Goal: Task Accomplishment & Management: Complete application form

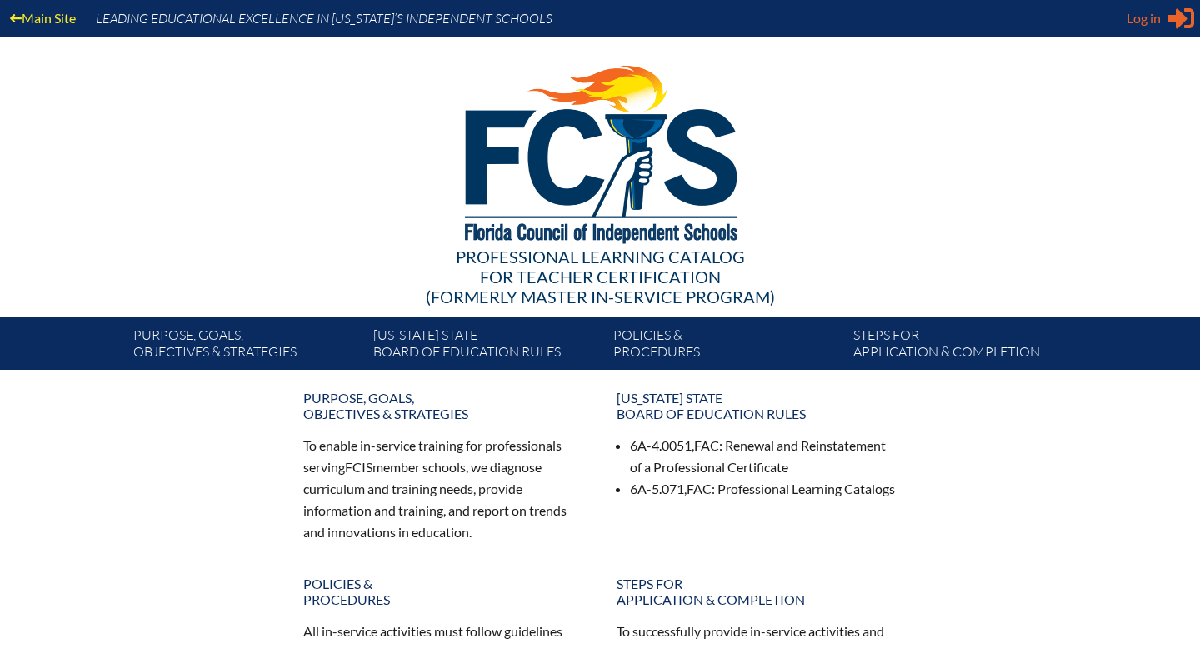
click at [1139, 22] on span "Log in" at bounding box center [1144, 18] width 34 height 20
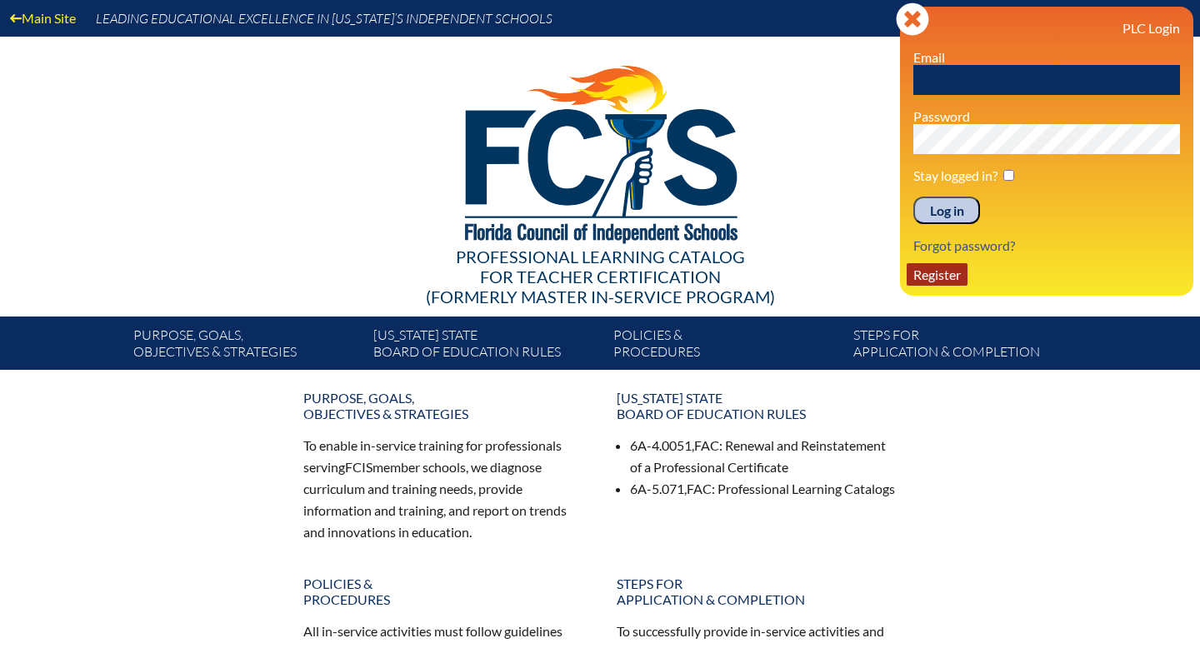
click at [933, 284] on link "Register" at bounding box center [937, 274] width 61 height 22
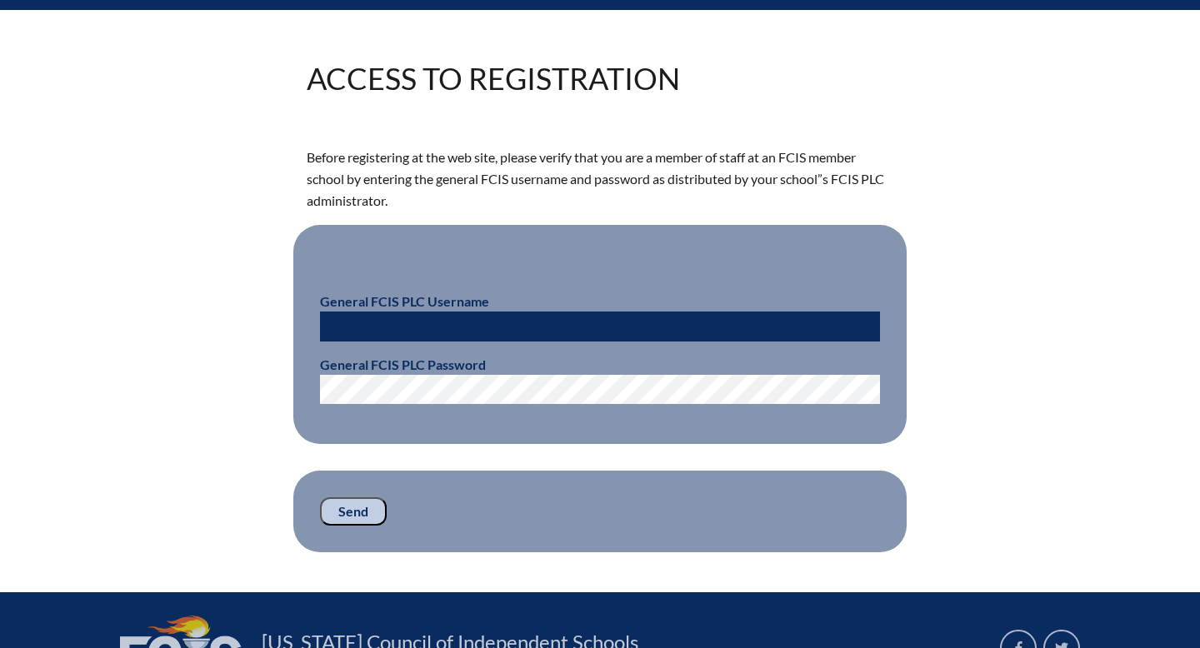
scroll to position [366, 0]
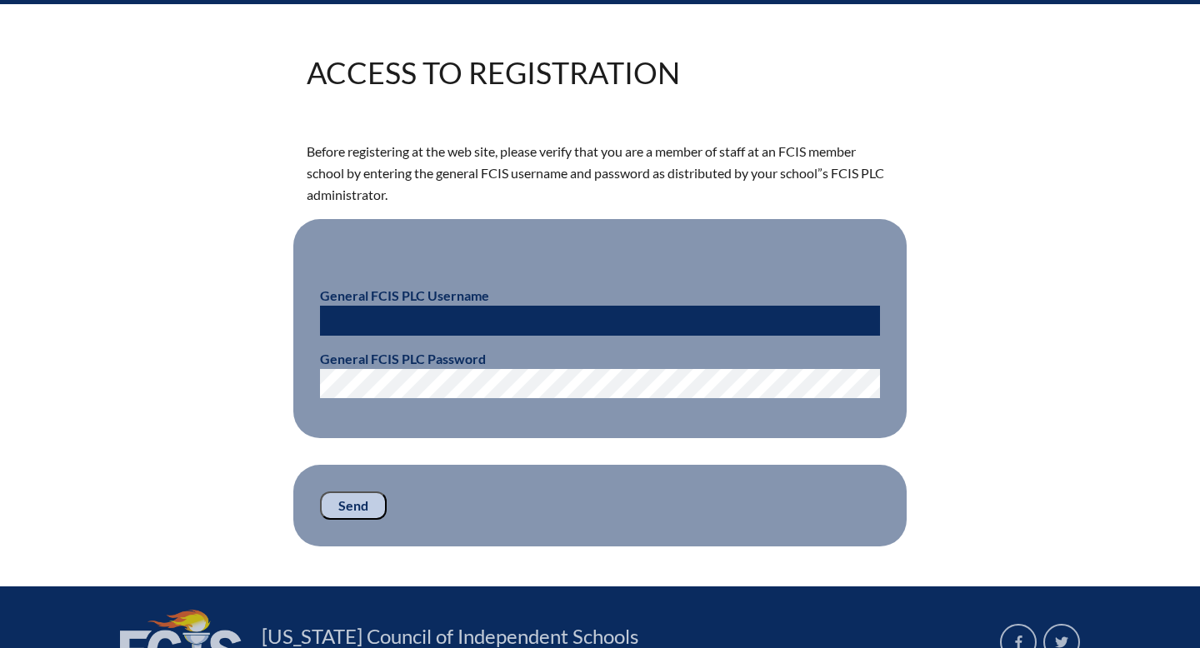
click at [681, 318] on input "text" at bounding box center [600, 321] width 560 height 30
type input "fcismember"
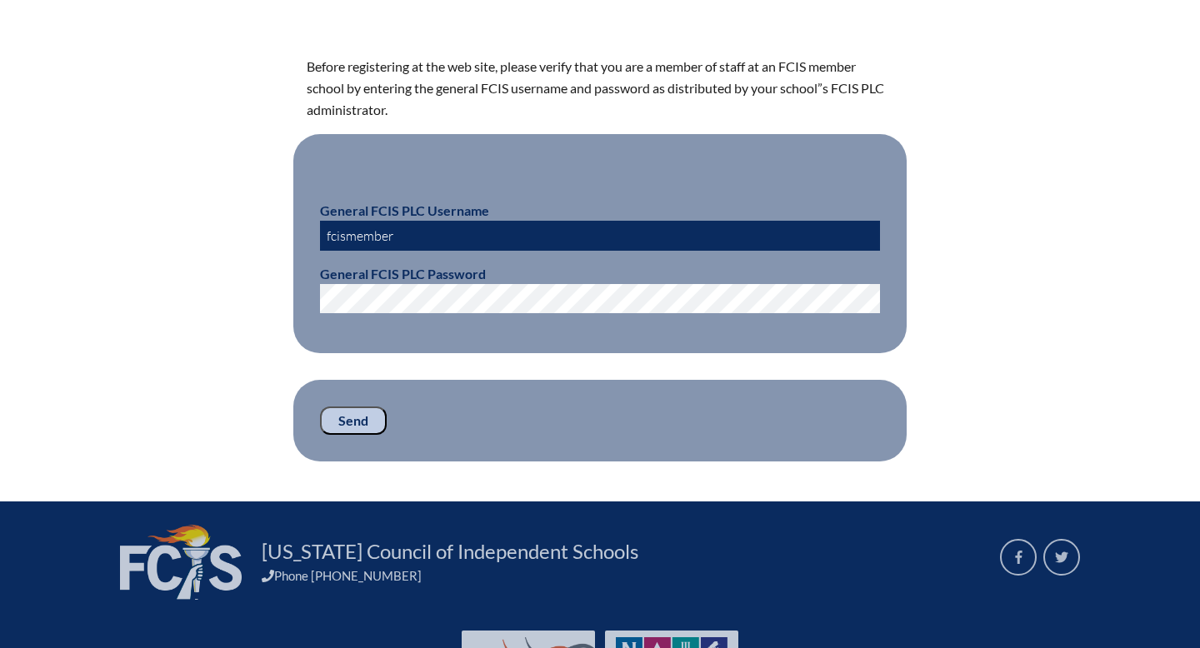
scroll to position [450, 0]
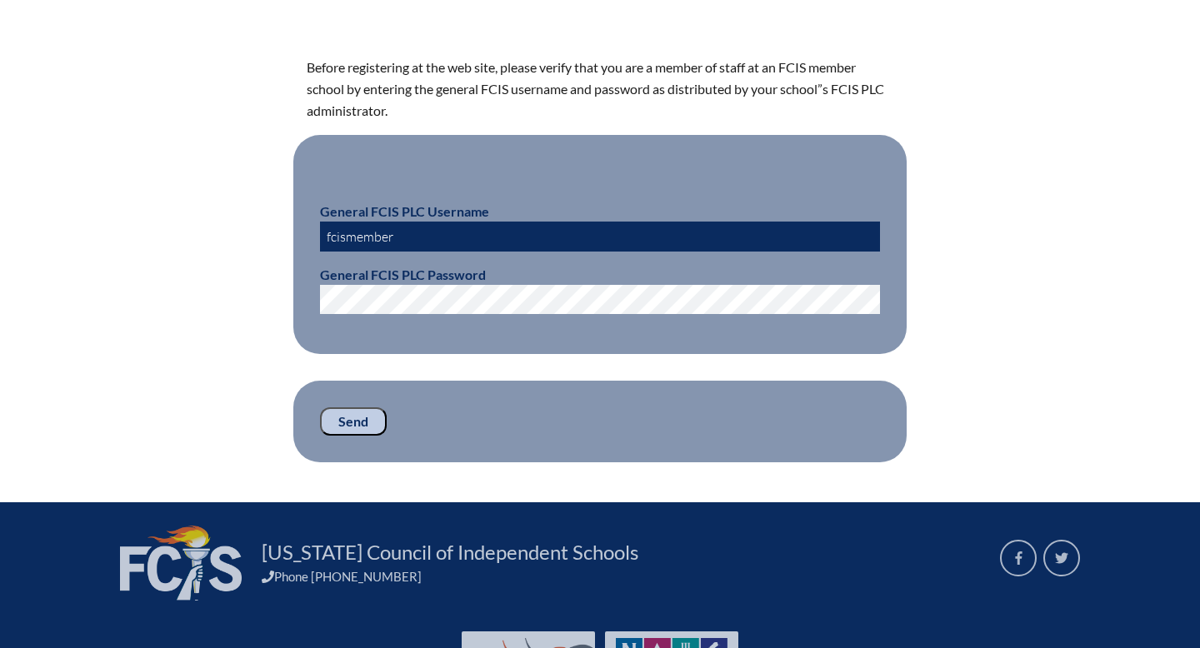
click at [376, 416] on input "Send" at bounding box center [353, 421] width 67 height 28
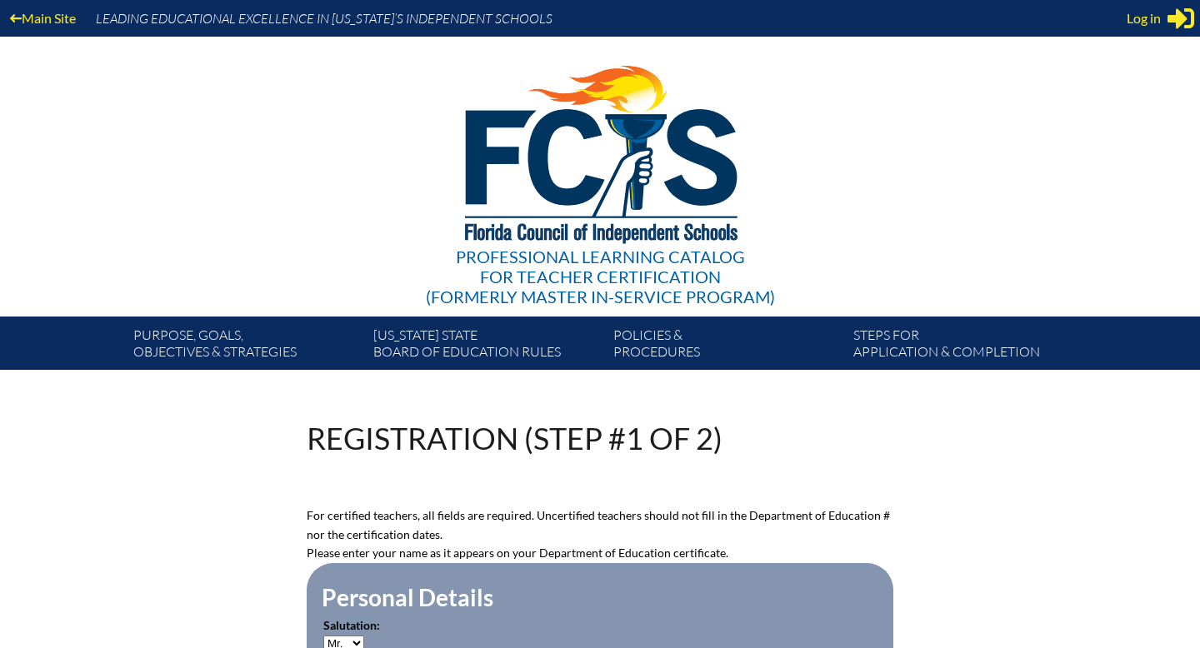
scroll to position [453, 0]
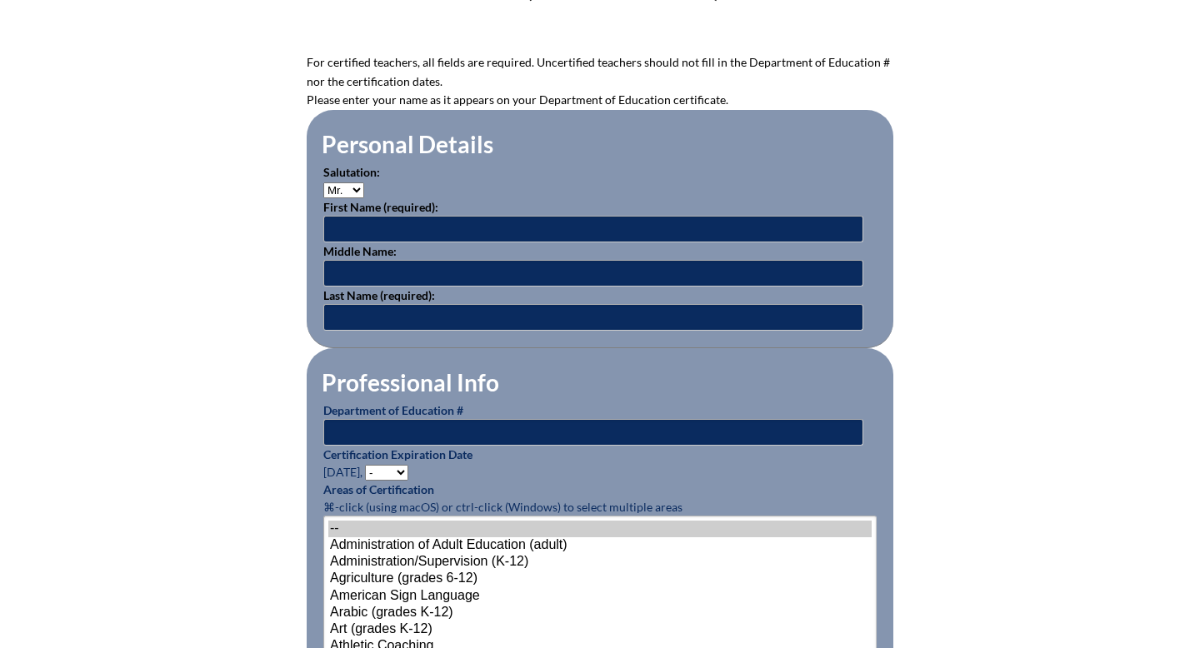
click at [354, 182] on select "Mr. Mrs. Ms. Dr. Rev." at bounding box center [343, 190] width 41 height 16
select select "Mrs."
click at [347, 231] on input "text" at bounding box center [593, 229] width 540 height 27
type input "[PERSON_NAME]"
type input "Schnell"
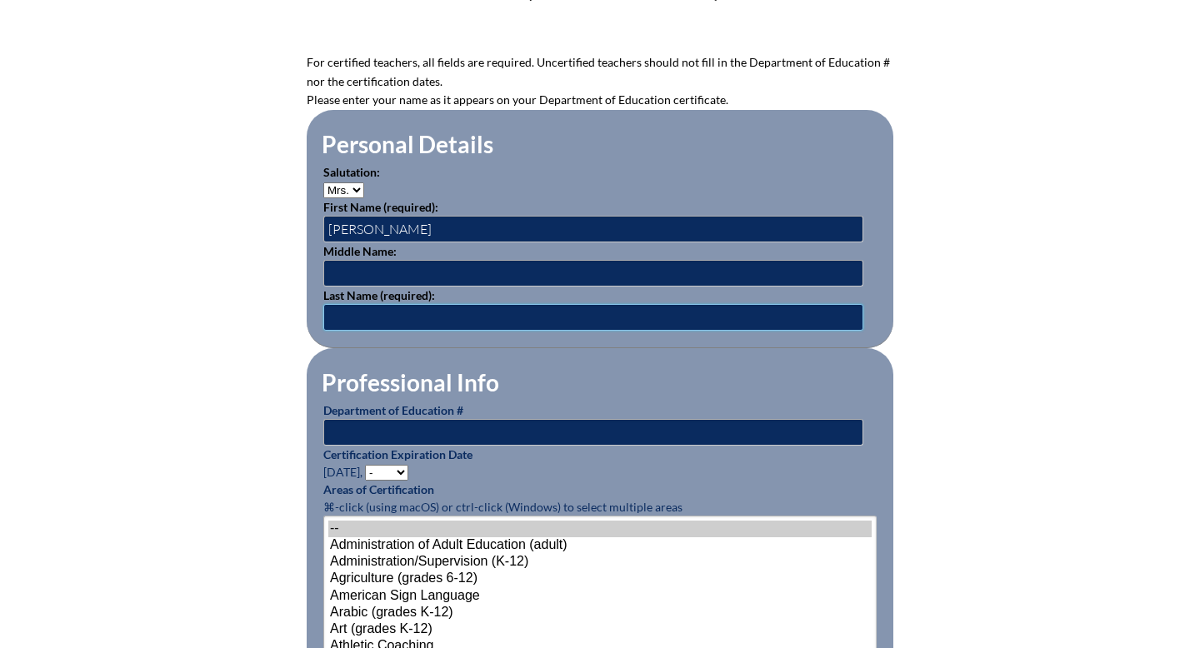
type input "[EMAIL_ADDRESS][DOMAIN_NAME]"
type input "8634140590"
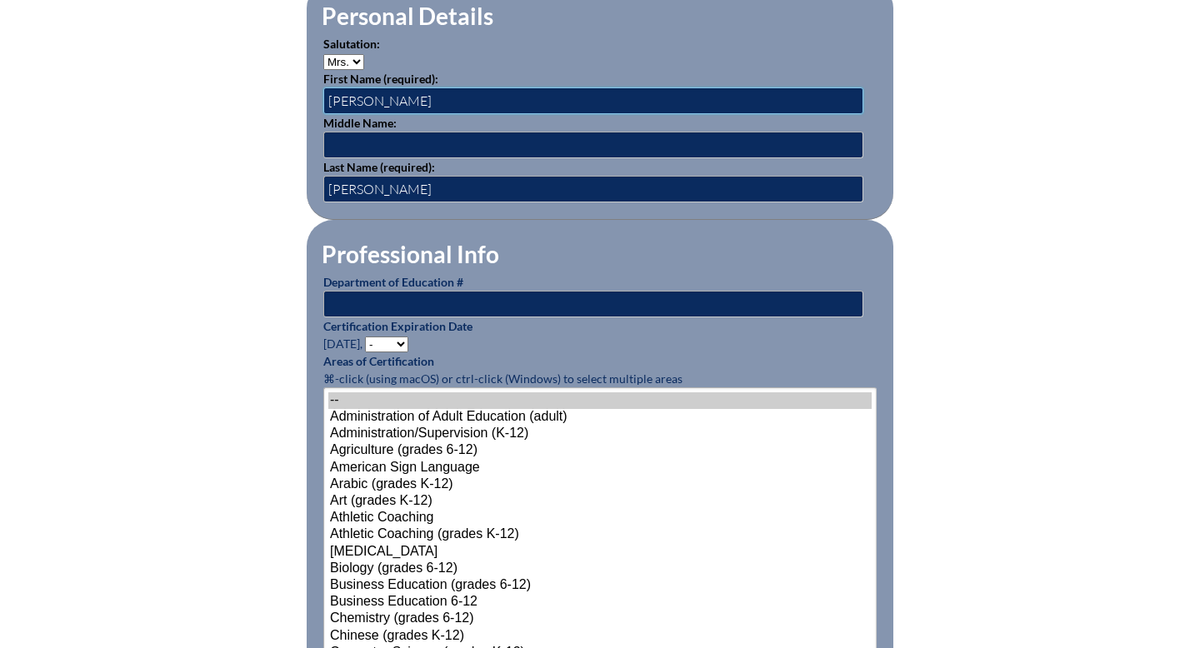
scroll to position [601, 0]
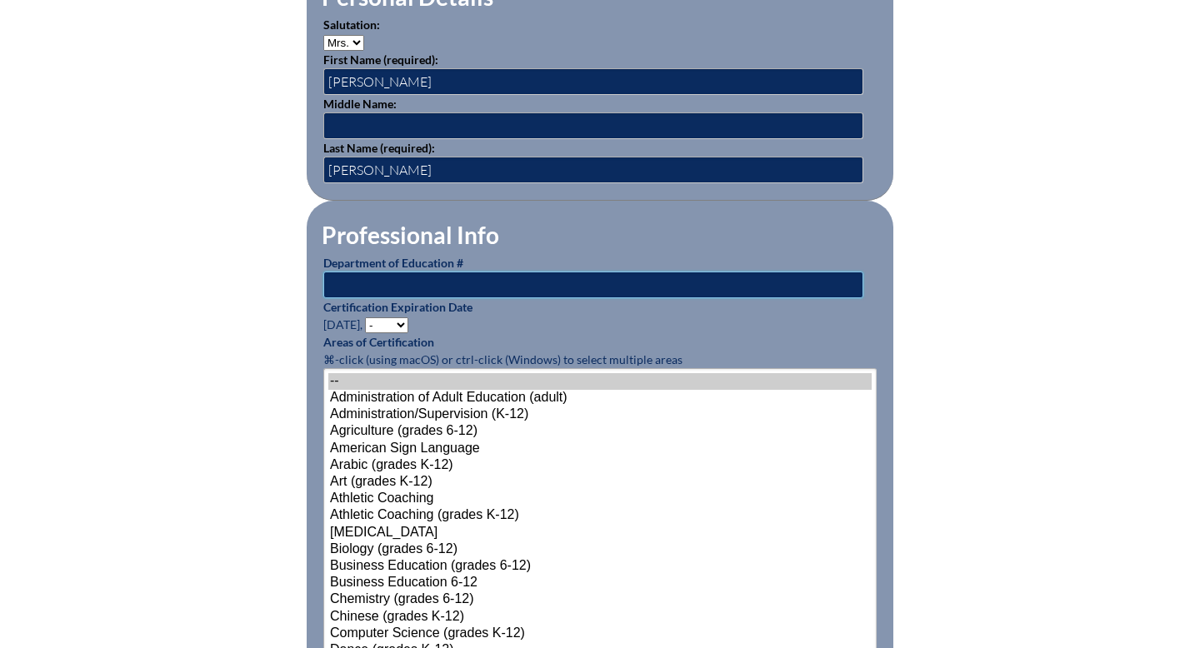
click at [428, 278] on input "text" at bounding box center [593, 285] width 540 height 27
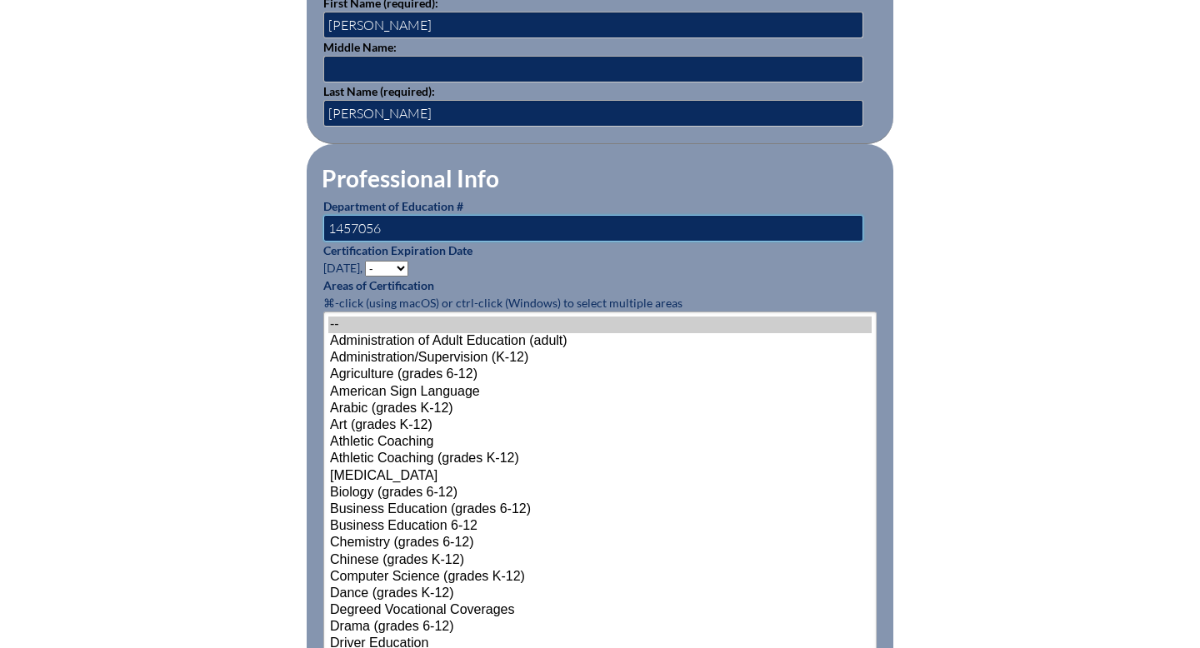
scroll to position [671, 0]
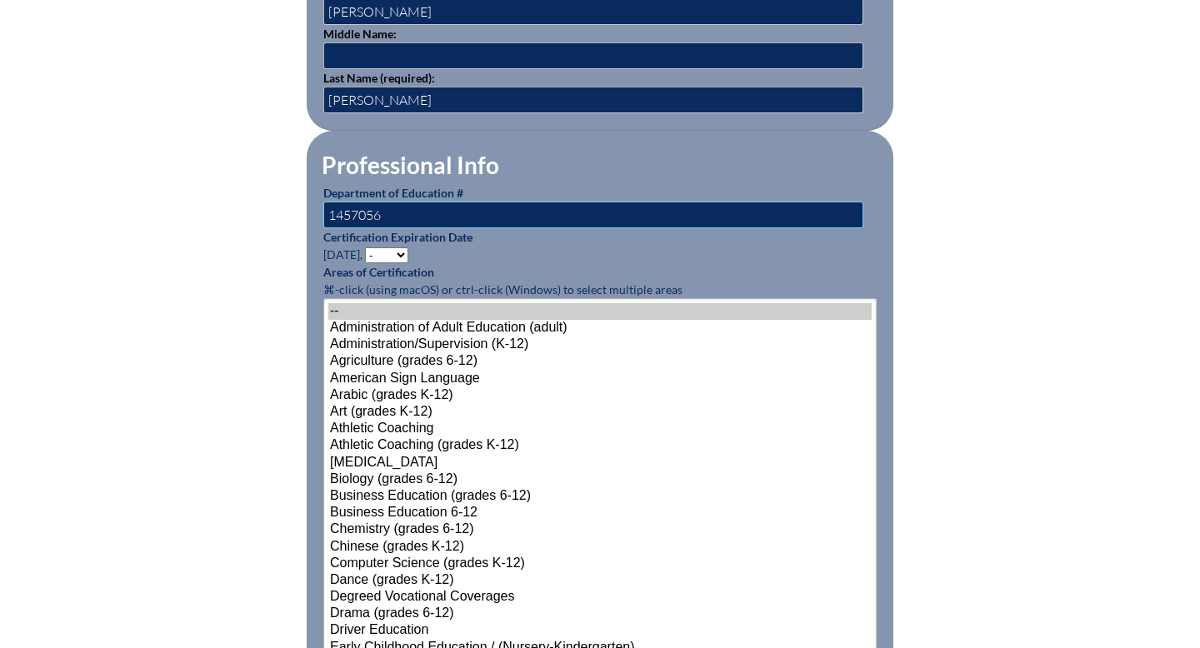
type input "1457056"
click at [402, 252] on select "- 2031 2030 2029 2028 2027 2026 2025 2024 2023 2022 2021 2020 2019 2018 2017 20…" at bounding box center [386, 255] width 43 height 16
select select "2026"
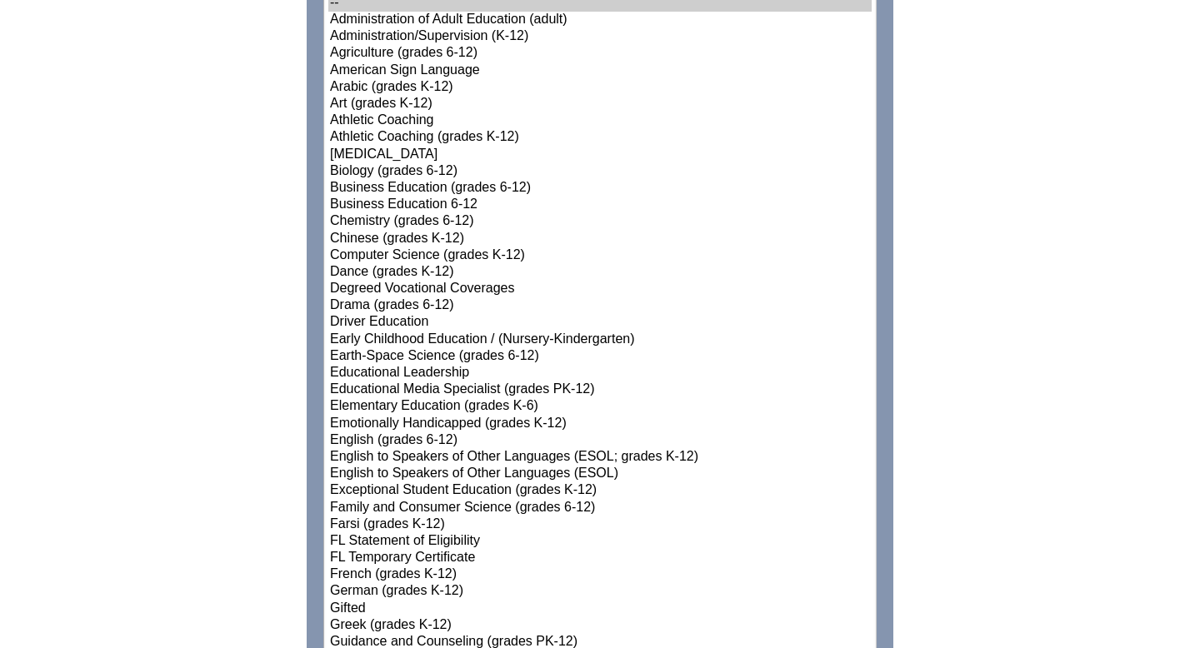
scroll to position [985, 0]
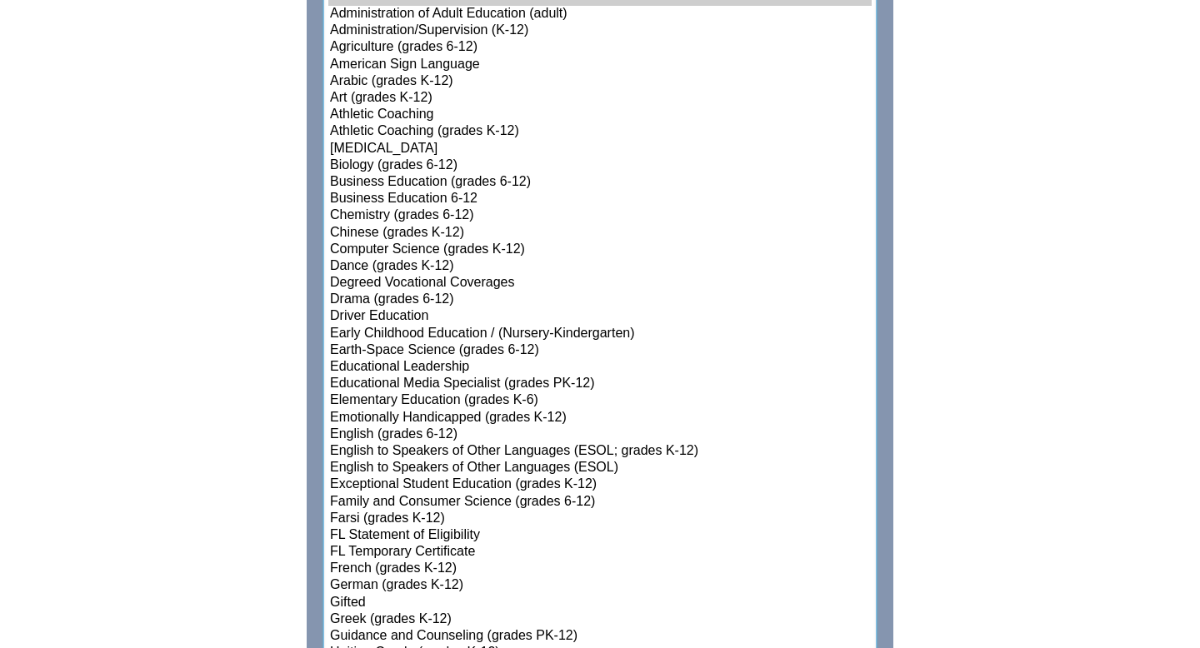
click at [522, 397] on option "Elementary Education (grades K-6)" at bounding box center [599, 400] width 543 height 17
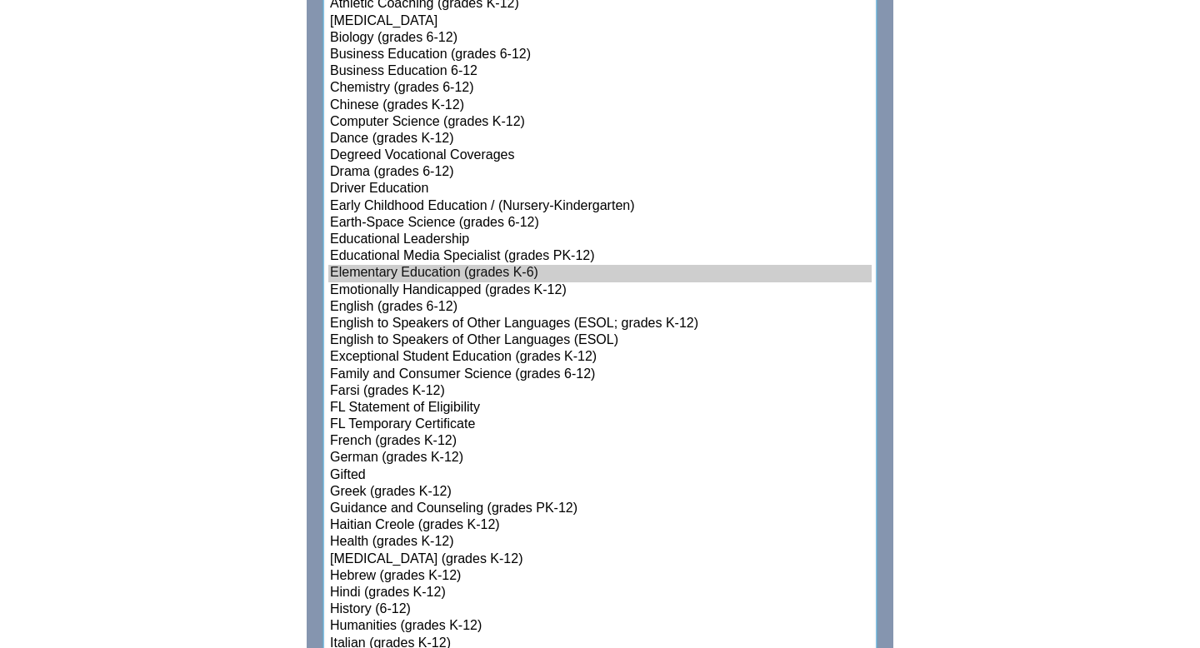
scroll to position [1116, 0]
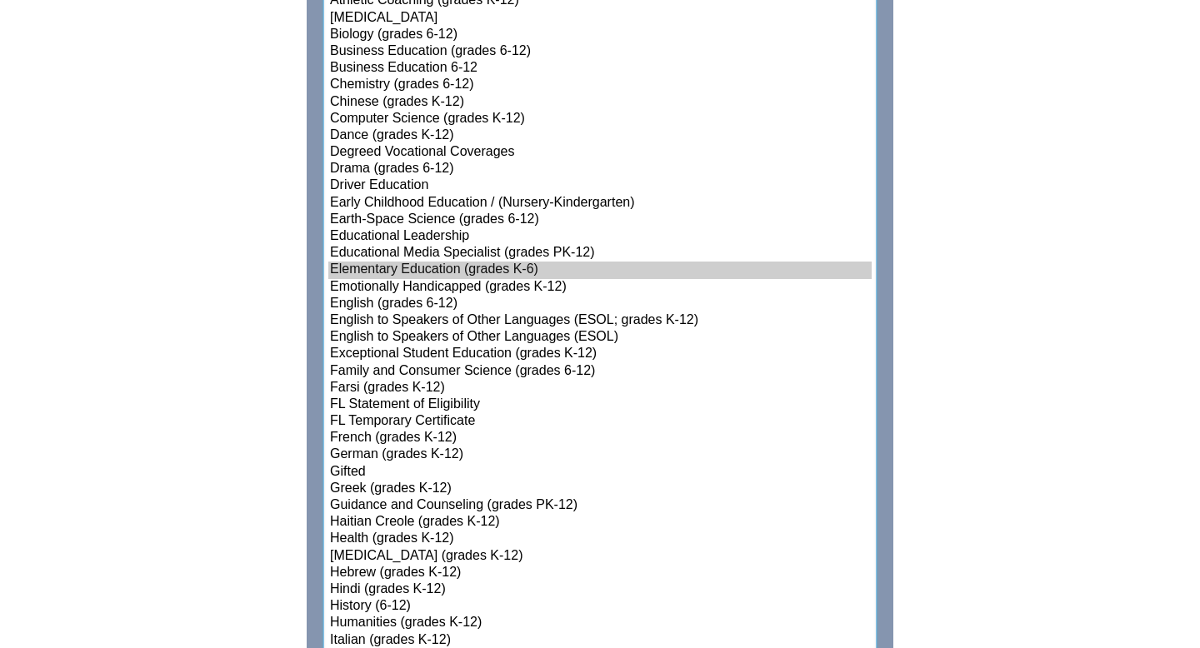
click at [531, 336] on option "English to Speakers of Other Languages (ESOL)" at bounding box center [599, 337] width 543 height 17
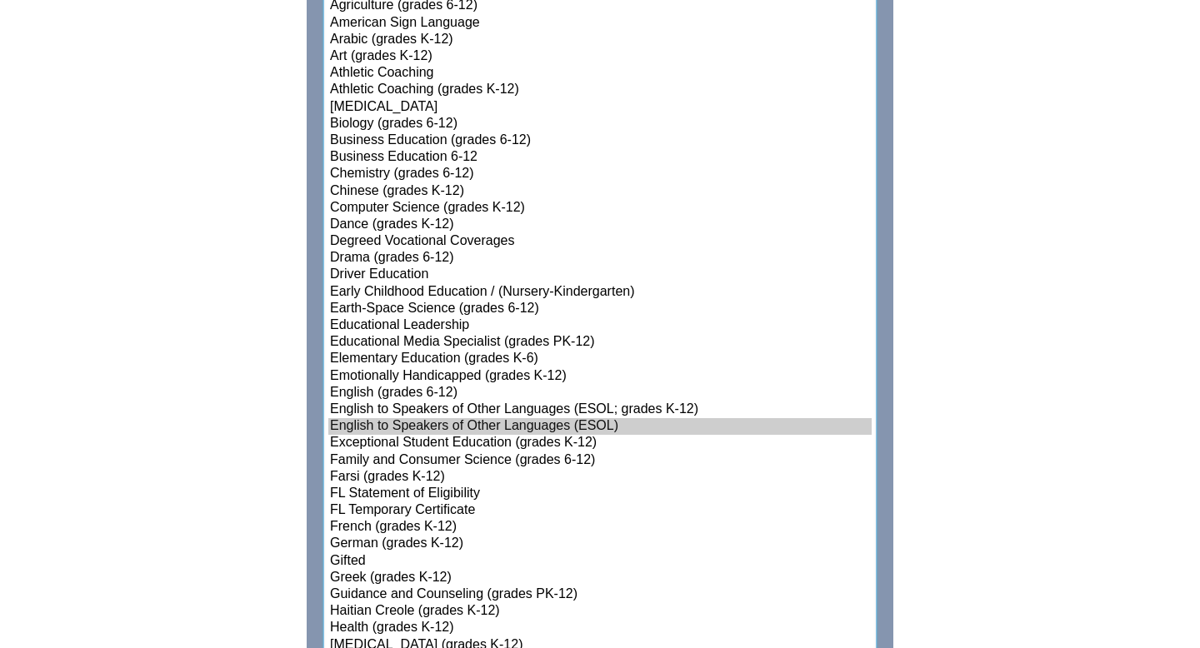
scroll to position [1026, 0]
click at [379, 354] on option "Elementary Education (grades K-6)" at bounding box center [599, 360] width 543 height 17
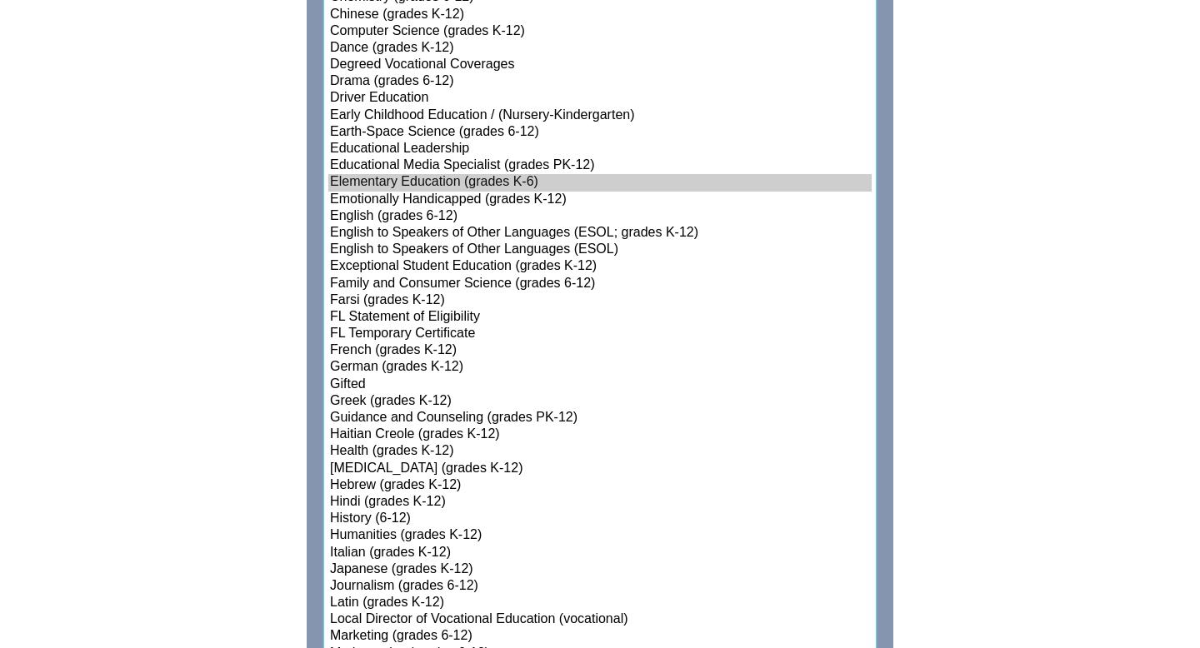
scroll to position [1206, 0]
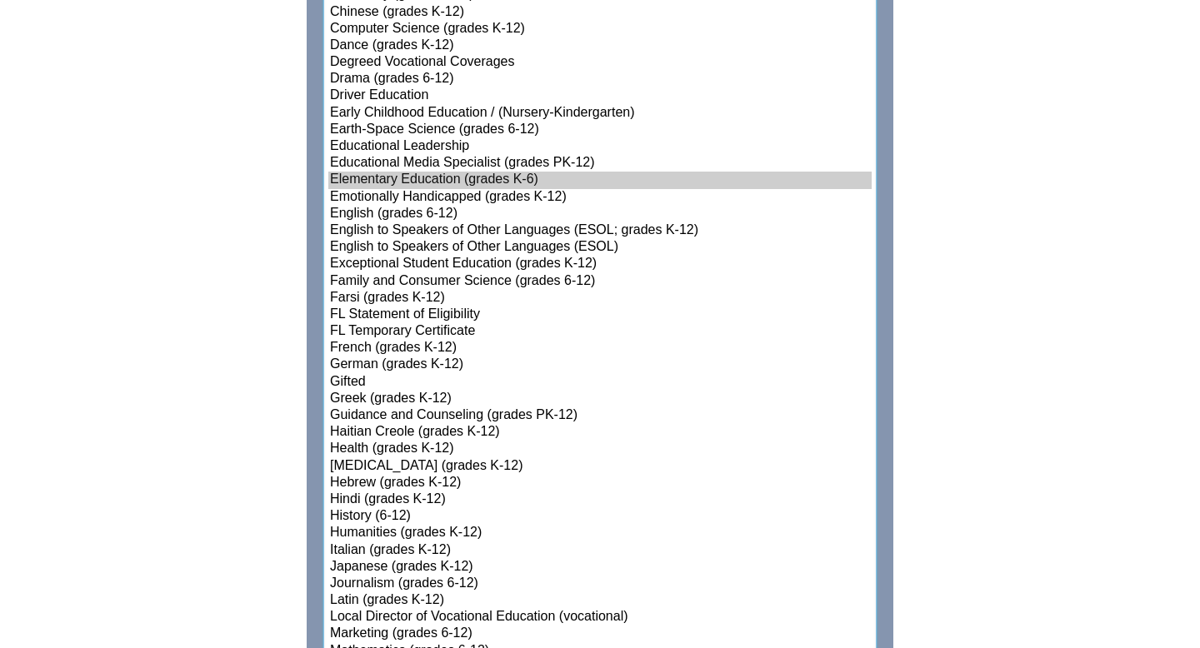
click at [377, 383] on option "Gifted" at bounding box center [599, 382] width 543 height 17
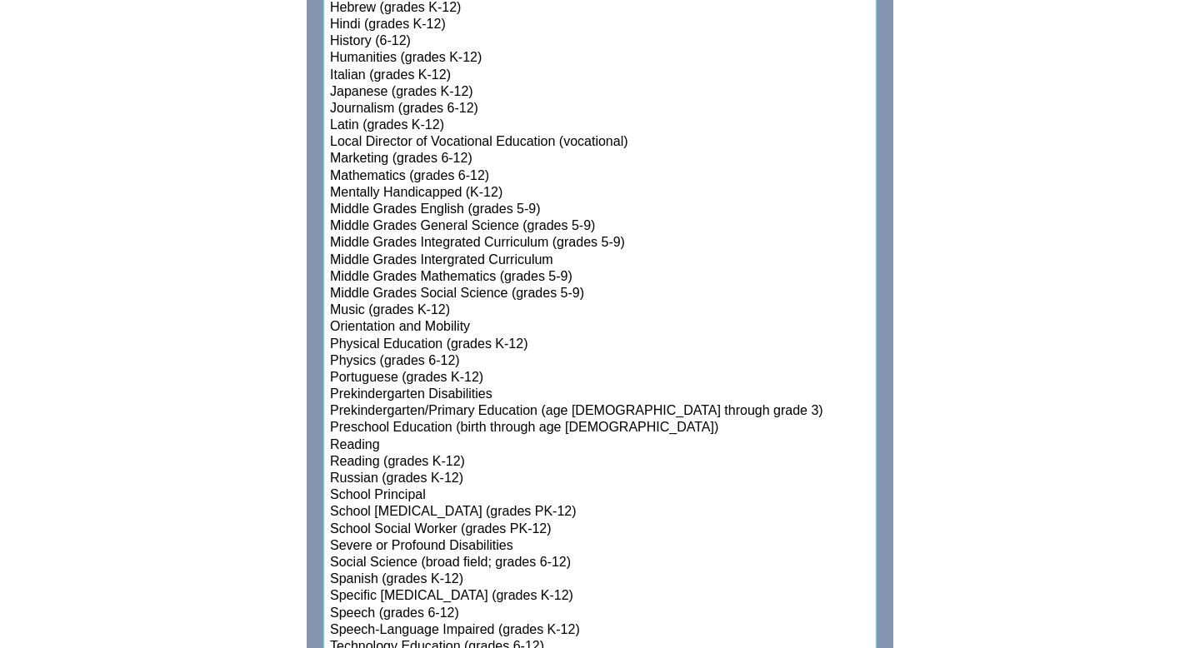
scroll to position [1681, 0]
select select"]"] "15131"
click at [379, 339] on option "Physical Education (grades K-12)" at bounding box center [599, 344] width 543 height 17
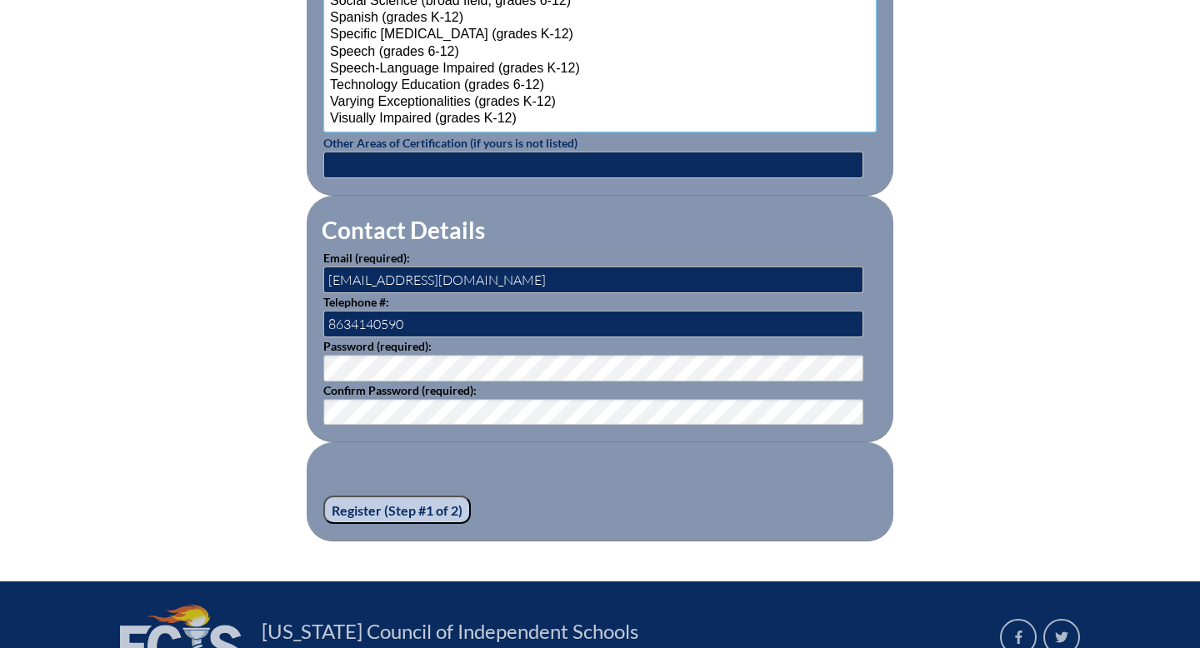
scroll to position [2251, 0]
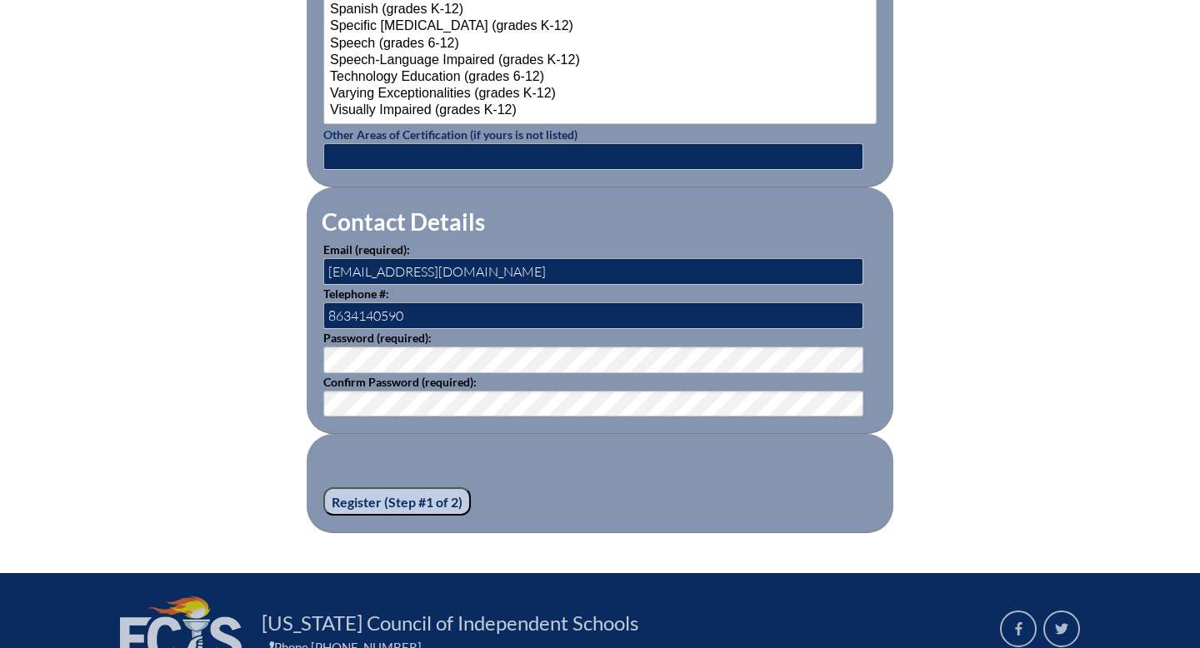
click at [367, 499] on input "Register (Step #1 of 2)" at bounding box center [396, 501] width 147 height 28
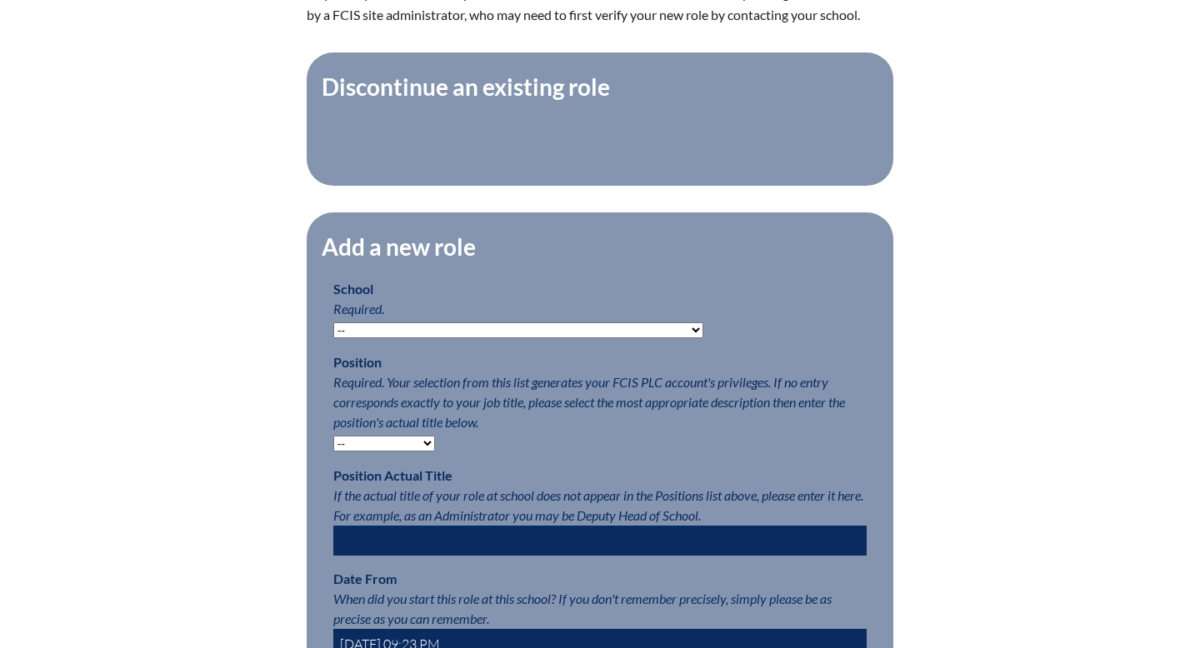
scroll to position [628, 0]
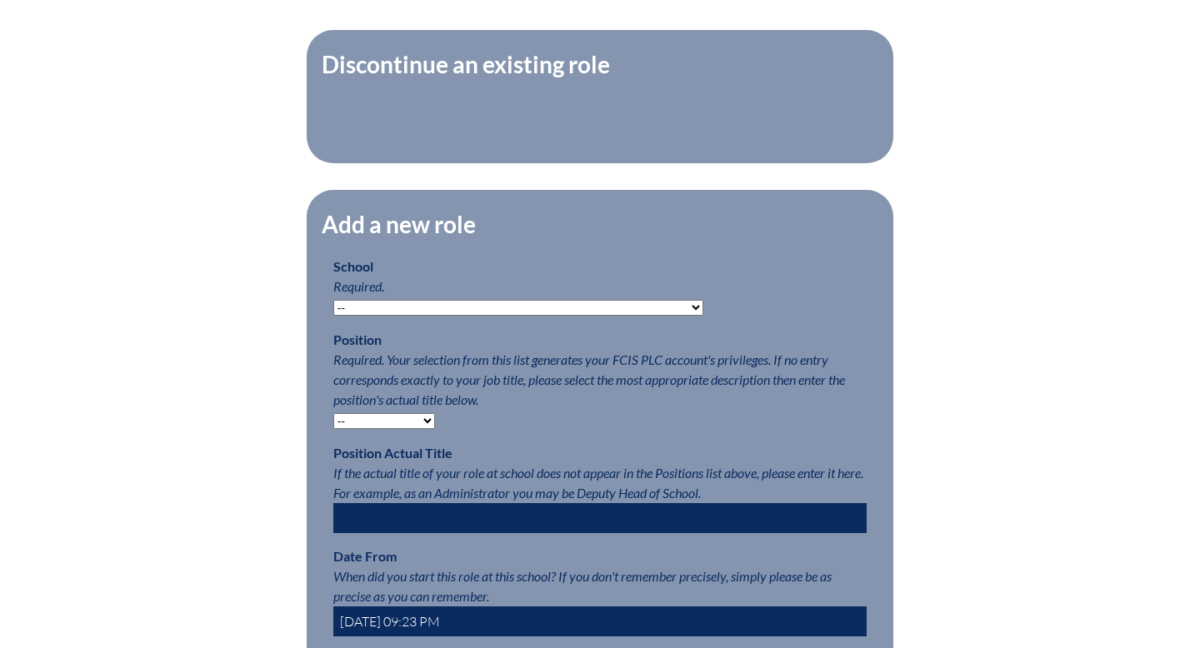
click at [488, 302] on select "-- Autism Inspired Academy Academy at Ocean Reef Academy at the Lakes Academy P…" at bounding box center [518, 308] width 370 height 16
select select "231562"
click at [407, 416] on select "-- Teacher PLC Coordinator Head of School Administrator" at bounding box center [384, 421] width 102 height 16
select select "15563"
click at [412, 511] on input "text" at bounding box center [599, 518] width 533 height 30
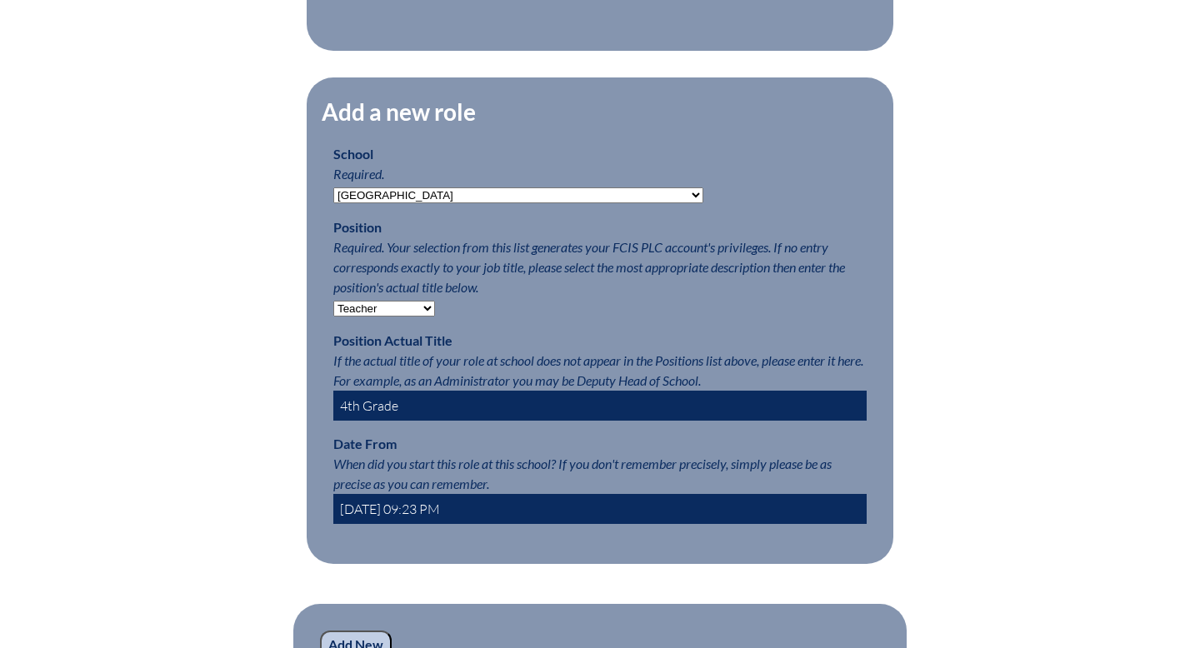
scroll to position [744, 0]
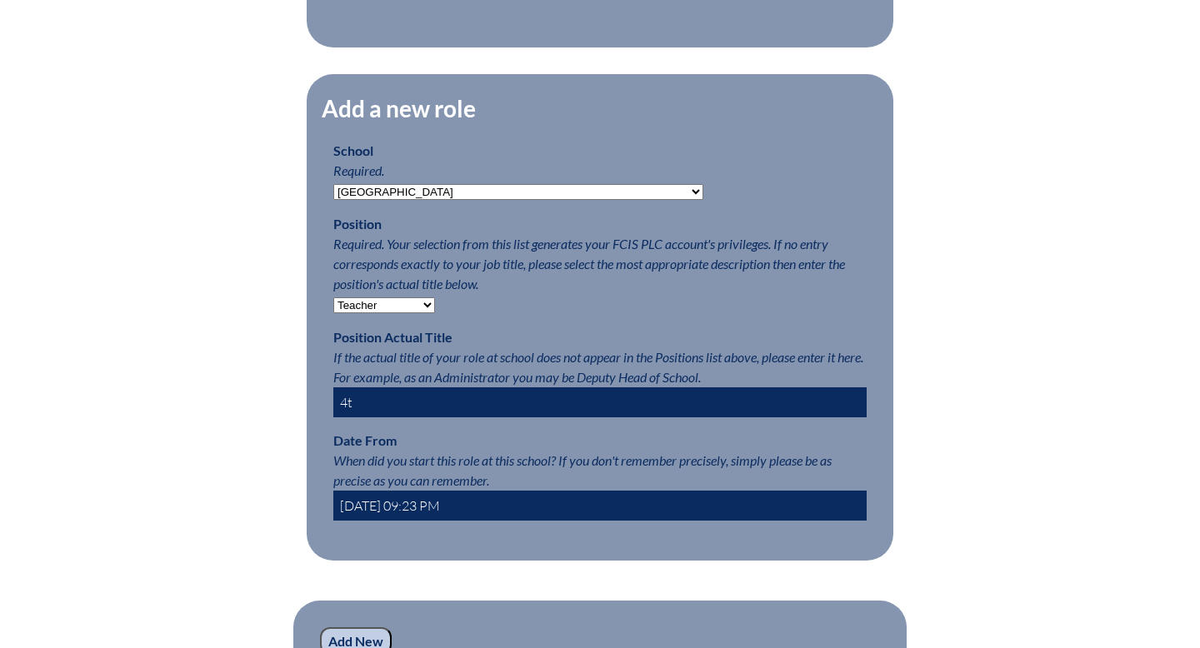
type input "4"
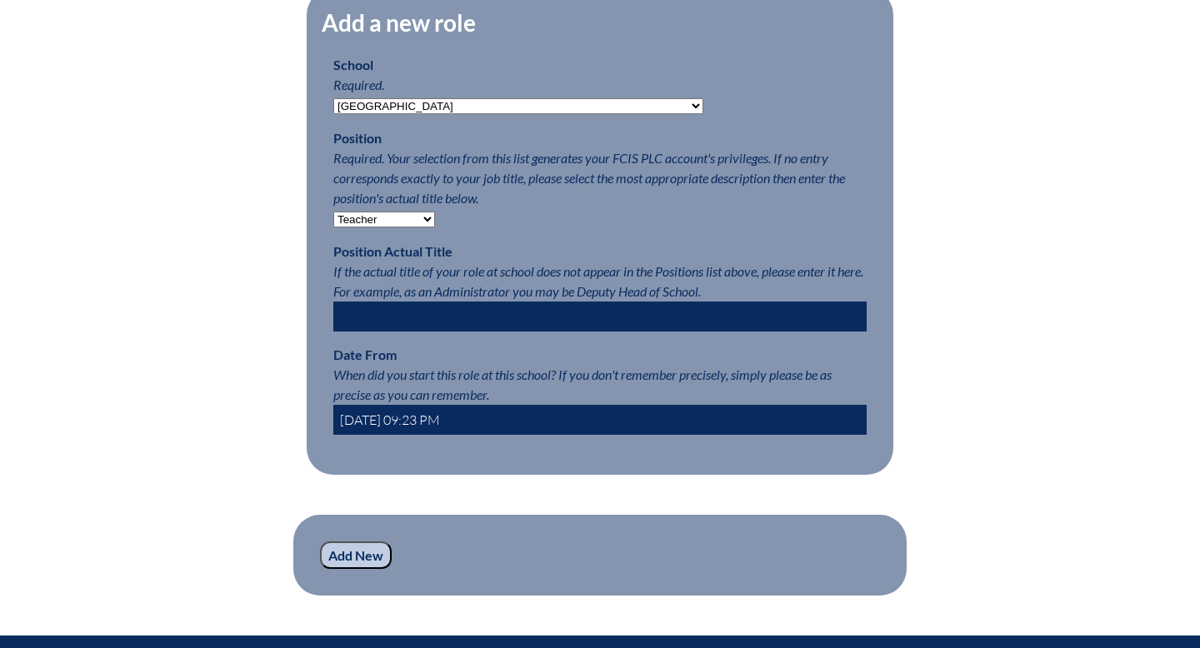
scroll to position [834, 0]
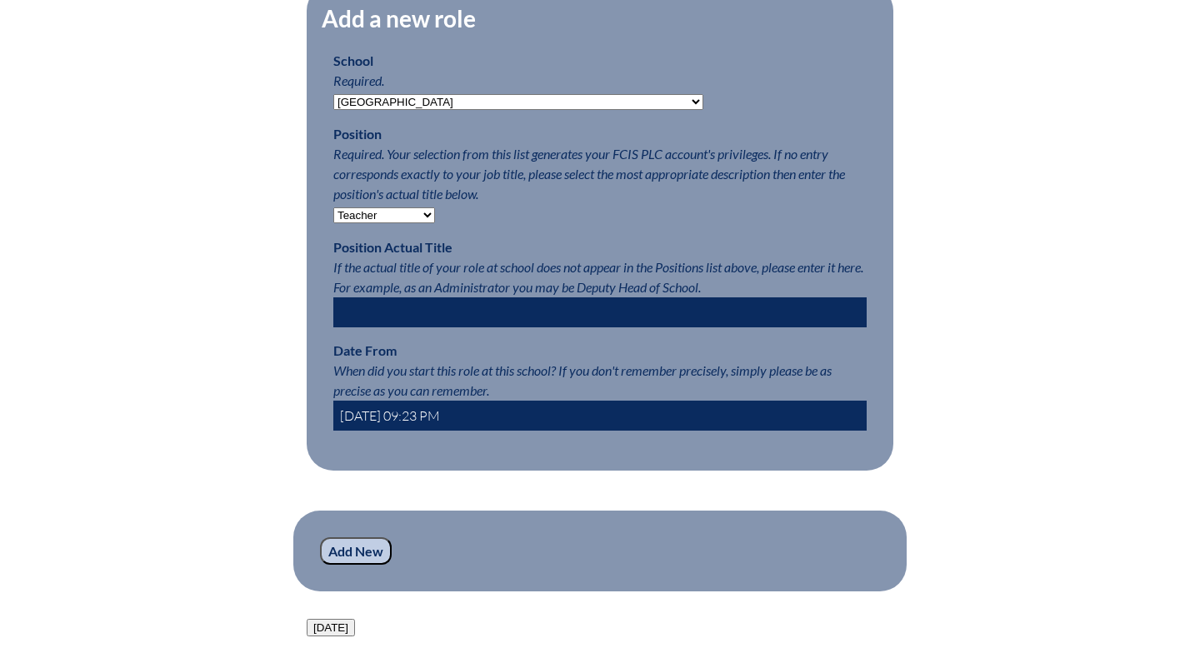
click at [372, 414] on input "2025-08-12 09:23 PM" at bounding box center [599, 416] width 533 height 30
click at [391, 417] on input "2020-08-12 09:23 PM" at bounding box center [599, 416] width 533 height 30
click at [409, 415] on input "2020-10-12 09:23 PM" at bounding box center [599, 416] width 533 height 30
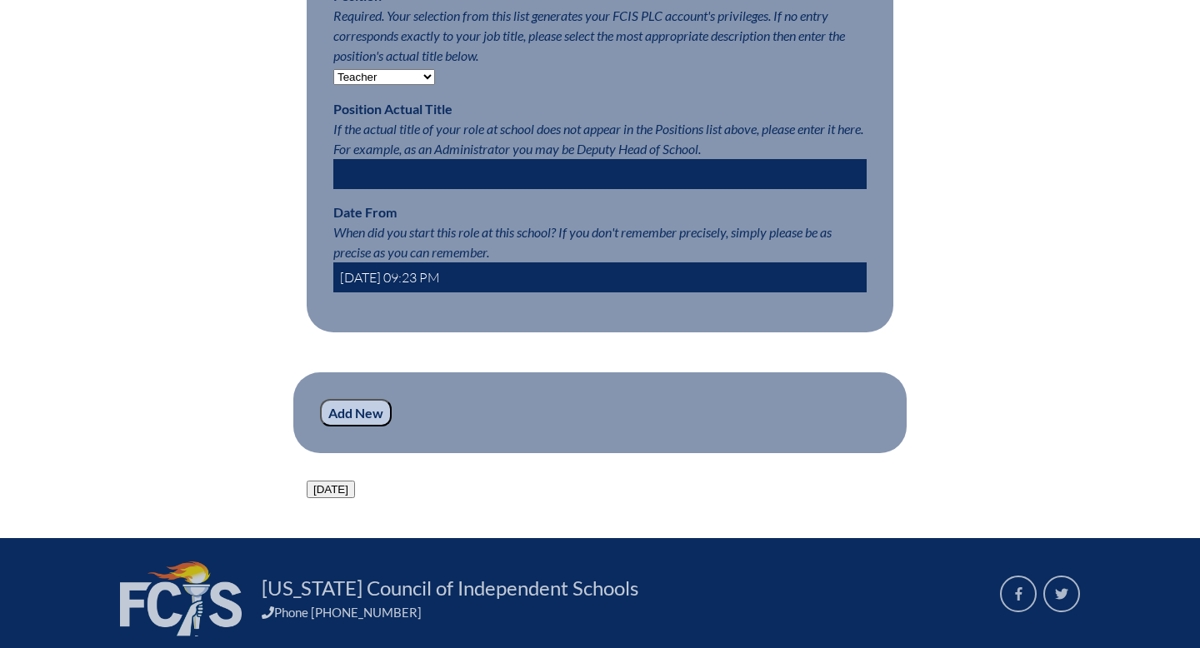
scroll to position [976, 0]
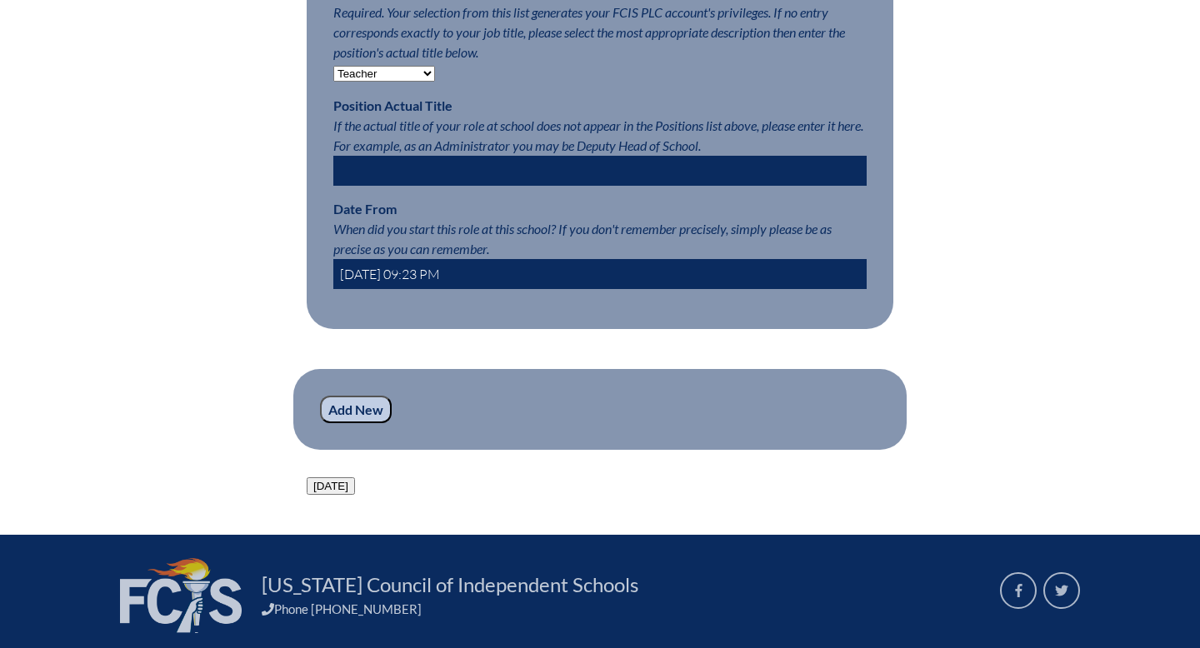
type input "2020-10-01 09:23 PM"
click at [352, 407] on input "Add New" at bounding box center [356, 410] width 72 height 28
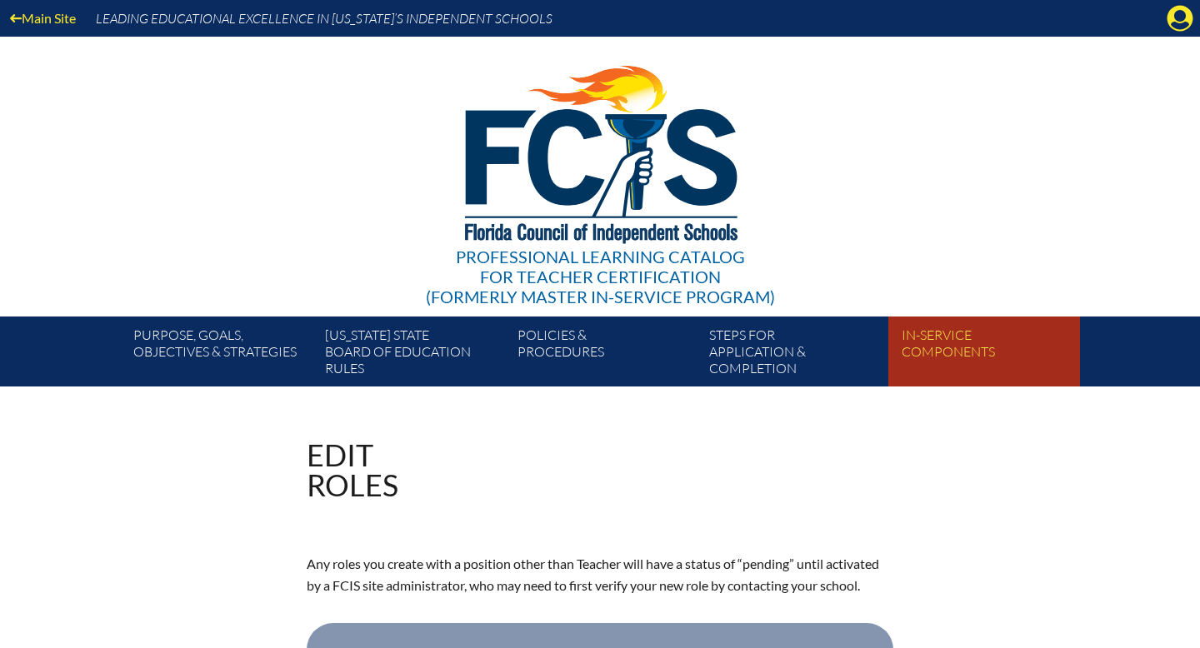
click at [908, 342] on link "In-service components" at bounding box center [991, 354] width 192 height 63
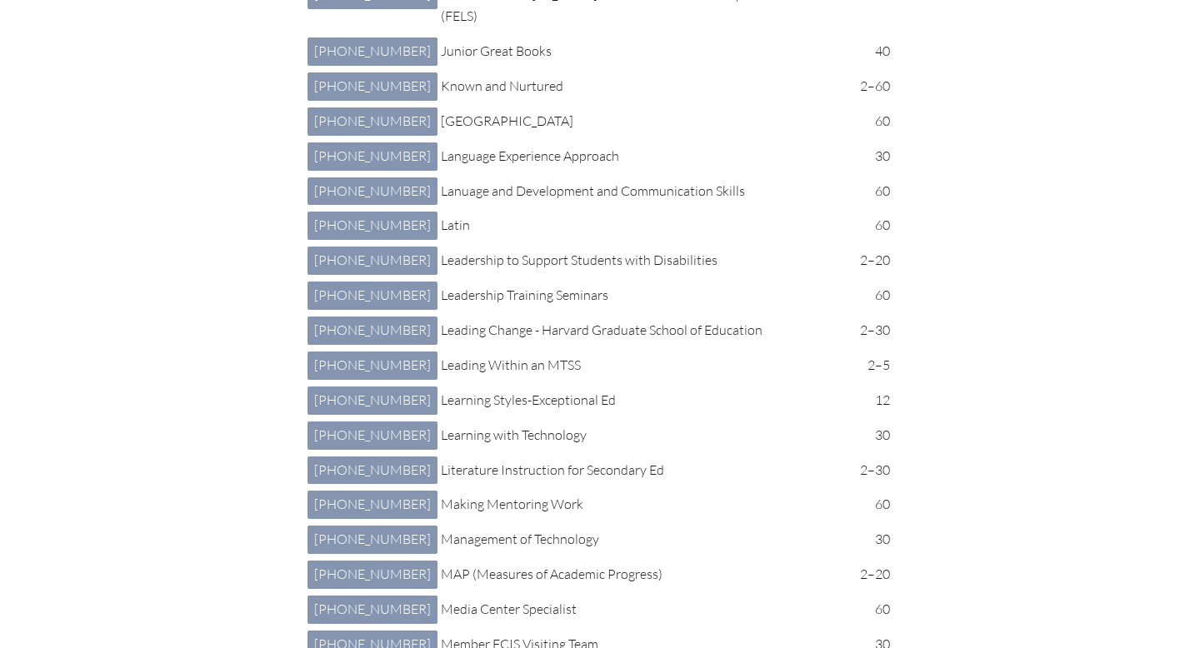
scroll to position [3884, 0]
